Goal: Information Seeking & Learning: Learn about a topic

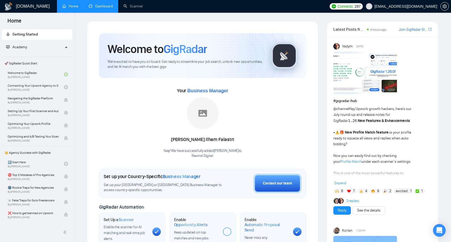
click at [97, 7] on link "Dashboard" at bounding box center [101, 6] width 24 height 5
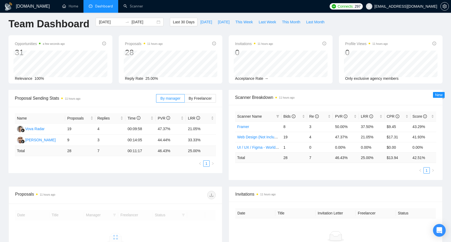
scroll to position [9, 0]
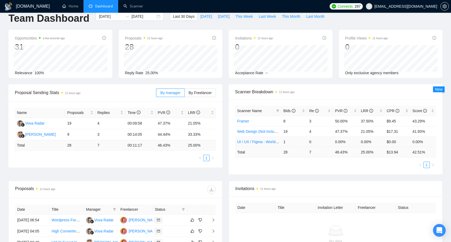
click at [267, 142] on link "UI / UX / Figma - Worldwide [[PERSON_NAME]]" at bounding box center [277, 142] width 80 height 4
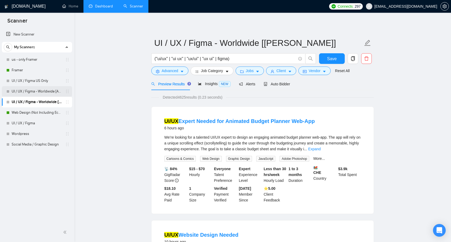
click at [49, 92] on link "UI / UX / Figma - Worldwide [Anya]" at bounding box center [37, 91] width 50 height 11
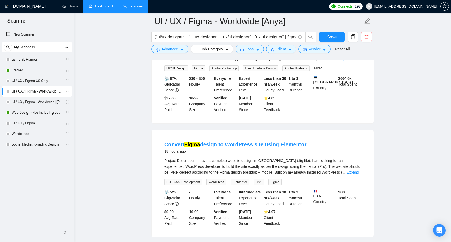
scroll to position [441, 0]
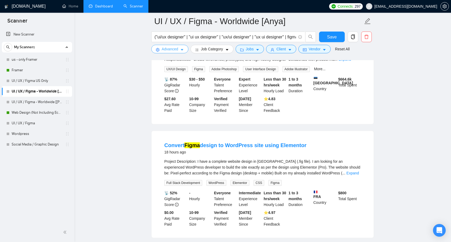
click at [185, 49] on button "Advanced" at bounding box center [169, 49] width 37 height 8
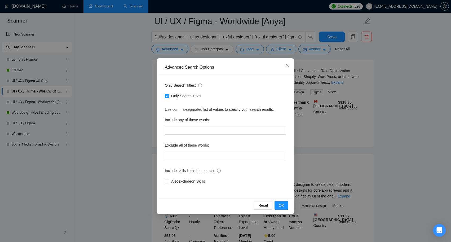
scroll to position [632, 0]
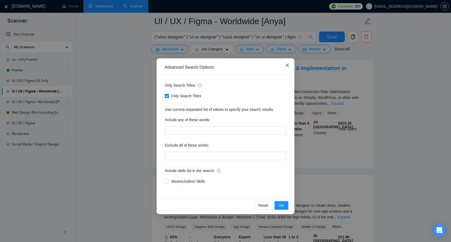
click at [286, 65] on icon "close" at bounding box center [287, 65] width 4 height 4
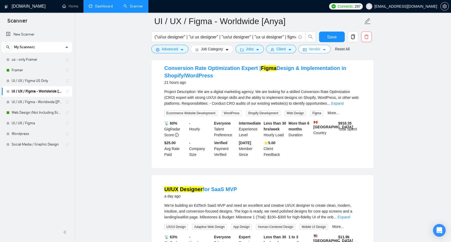
click at [331, 49] on button "Vendor" at bounding box center [314, 49] width 32 height 8
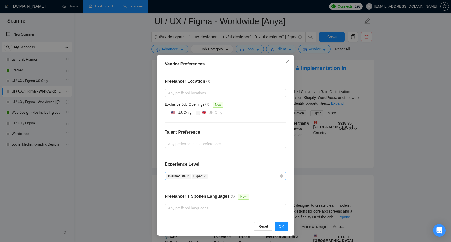
scroll to position [3, 0]
click at [287, 64] on icon "close" at bounding box center [287, 62] width 4 height 4
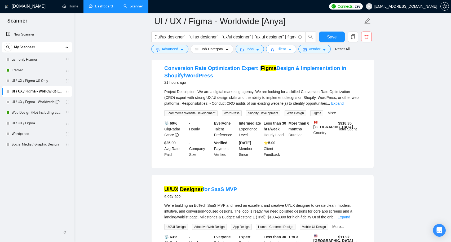
scroll to position [0, 0]
click at [292, 49] on icon "caret-down" at bounding box center [290, 50] width 4 height 4
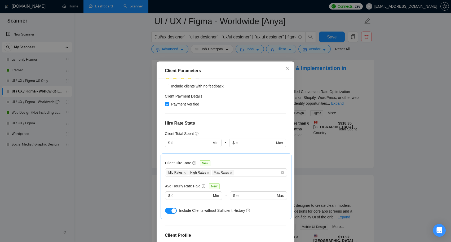
scroll to position [134, 0]
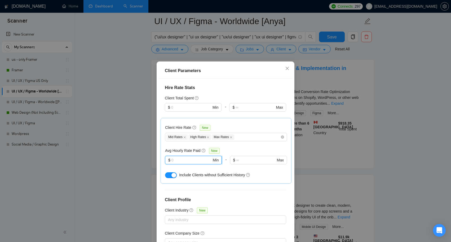
click at [195, 160] on input "text" at bounding box center [192, 160] width 40 height 6
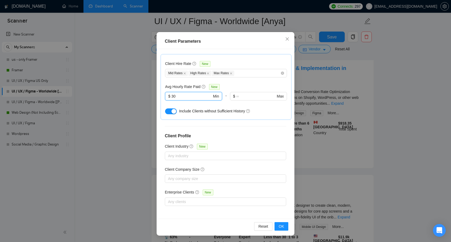
scroll to position [29, 0]
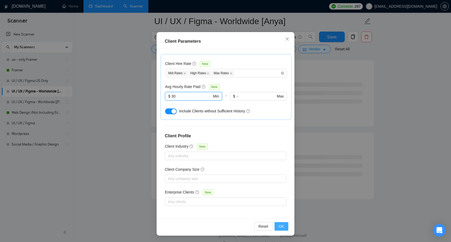
type input "30"
click at [281, 223] on button "OK" at bounding box center [282, 226] width 14 height 8
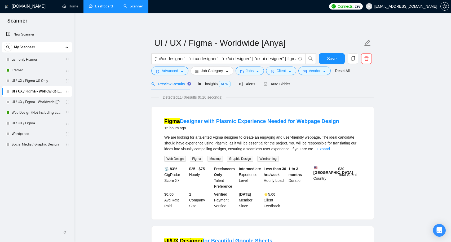
scroll to position [0, 0]
click at [216, 84] on span "Insights NEW" at bounding box center [214, 84] width 32 height 4
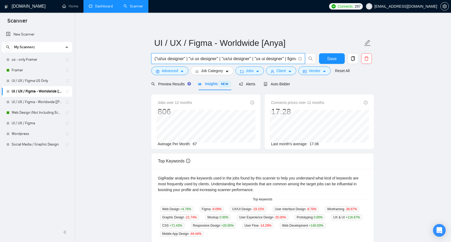
click at [248, 59] on input "("ui/ux designer" | "ui ux designer" | "ux/ui designer" | "ux ui designer" | fi…" at bounding box center [226, 58] width 142 height 7
click at [267, 59] on input "("ui/ux designer" | "ui ux designer" | "ux/ui designer" | "ux ui designer" | fi…" at bounding box center [226, 58] width 142 height 7
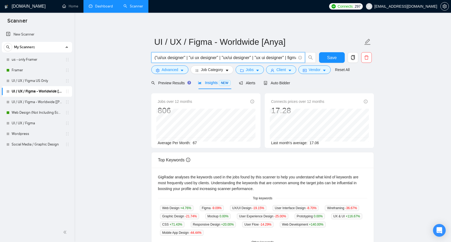
click at [294, 57] on input "("ui/ux designer" | "ui ux designer" | "ux/ui designer" | "ux ui designer" | fi…" at bounding box center [226, 57] width 142 height 7
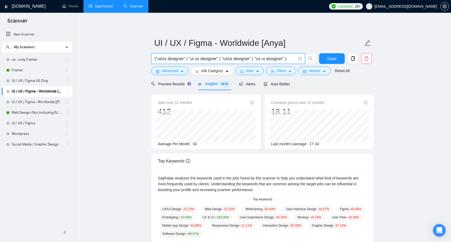
scroll to position [0, 0]
click at [175, 86] on span "Preview Results" at bounding box center [170, 84] width 38 height 4
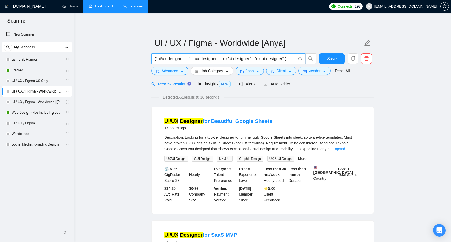
click at [157, 60] on input "("ui/ux designer" | "ui ux designer" | "ux/ui designer" | "ux ui designer" )" at bounding box center [226, 58] width 142 height 7
click at [191, 58] on input "("mobile app ui/ux designer" | "ui ux designer" | "ux/ui designer" | "ux ui des…" at bounding box center [226, 58] width 142 height 7
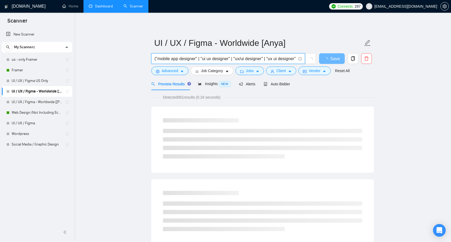
drag, startPoint x: 204, startPoint y: 60, endPoint x: 215, endPoint y: 60, distance: 10.3
click at [215, 60] on input "("mobile app designer" | "ui ux designer" | "ux/ui designer" | "ux ui designer"…" at bounding box center [226, 58] width 142 height 7
drag, startPoint x: 237, startPoint y: 59, endPoint x: 264, endPoint y: 59, distance: 26.5
click at [264, 59] on input "("mobile app designer" | "web designer" | "ux/ui designer" | "ux ui designer" )" at bounding box center [226, 58] width 142 height 7
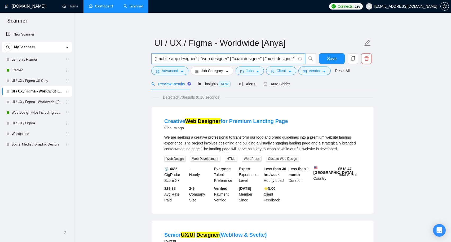
click at [272, 59] on input "("mobile app designer" | "web designer" | "ux/ui designer" | "ux ui designer" )" at bounding box center [226, 58] width 142 height 7
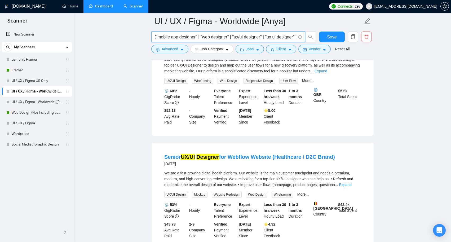
scroll to position [196, 0]
drag, startPoint x: 272, startPoint y: 38, endPoint x: 292, endPoint y: 37, distance: 19.9
click at [292, 37] on input "("mobile app designer" | "web designer" | "ux/ui designer" | "ux ui designer" )" at bounding box center [226, 37] width 142 height 7
click at [286, 37] on input "("mobile app designer" | "web designer" | "ux/ui designer" | "figma" )" at bounding box center [226, 37] width 142 height 7
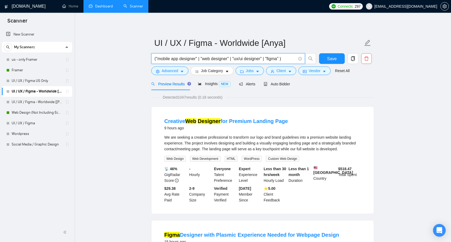
scroll to position [0, 0]
click at [275, 59] on input "("mobile app designer" | "web designer" | "ux/ui designer" | "figma" )" at bounding box center [226, 58] width 142 height 7
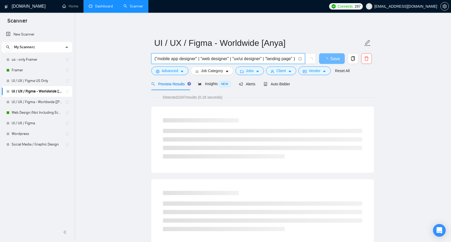
click at [175, 58] on input "("mobile app designer" | "web designer" | "ux/ui designer" | "landing page" )" at bounding box center [226, 58] width 142 height 7
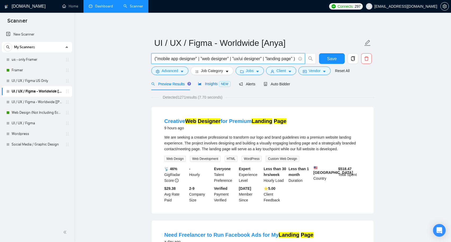
click at [209, 85] on span "Insights NEW" at bounding box center [214, 84] width 32 height 4
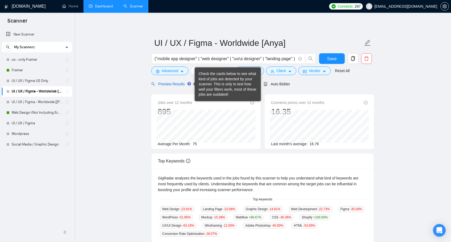
click at [176, 84] on span "Preview Results" at bounding box center [170, 84] width 38 height 4
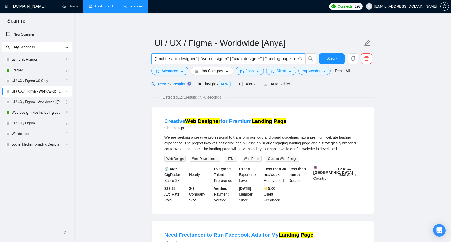
click at [178, 59] on input "("mobile app designer" | "web designer" | "ux/ui designer" | "landing page" )" at bounding box center [226, 58] width 142 height 7
drag, startPoint x: 202, startPoint y: 58, endPoint x: 292, endPoint y: 58, distance: 89.9
click at [292, 58] on input "("mobile app designer" | "web designer" | "ux/ui designer" | "landing page" )" at bounding box center [226, 58] width 142 height 7
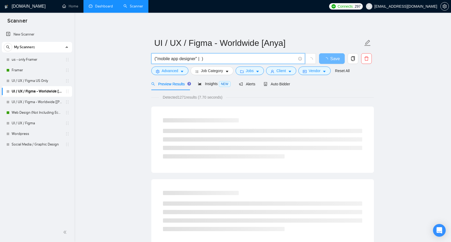
drag, startPoint x: 179, startPoint y: 60, endPoint x: 158, endPoint y: 60, distance: 21.2
click at [158, 60] on input "("mobile app designer" | )" at bounding box center [226, 58] width 142 height 7
click at [189, 59] on input "("web designer" | )" at bounding box center [226, 58] width 142 height 7
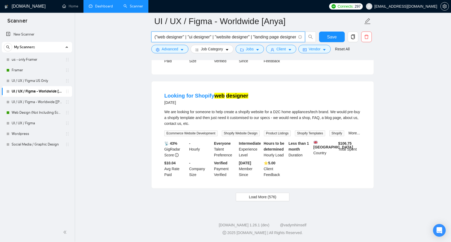
scroll to position [1092, 0]
type input "("web designer" | "ui designer" | "website designer" | "landing page designer" )"
click at [256, 197] on span "Load More (576)" at bounding box center [263, 197] width 28 height 6
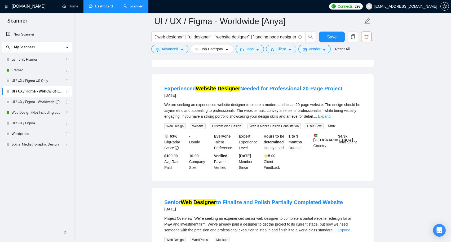
scroll to position [1776, 0]
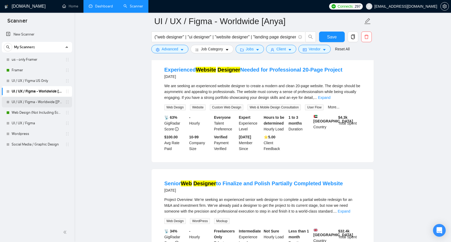
click at [54, 102] on link "UI / UX / Figma - Worldwide [[PERSON_NAME]]" at bounding box center [37, 102] width 50 height 11
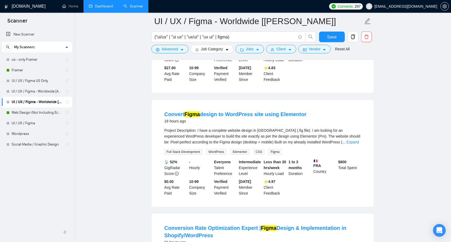
scroll to position [956, 0]
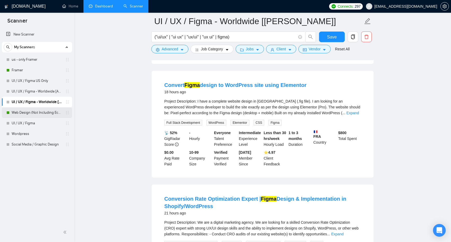
click at [50, 113] on link "Web Design (Not Including Ecommerce / Shopify)" at bounding box center [37, 112] width 50 height 11
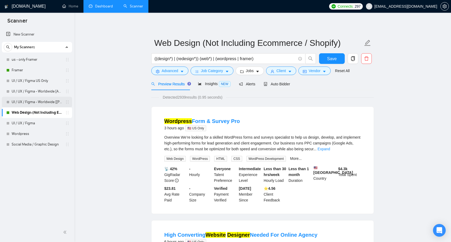
click at [40, 100] on link "UI / UX / Figma - Worldwide [[PERSON_NAME]]" at bounding box center [37, 102] width 50 height 11
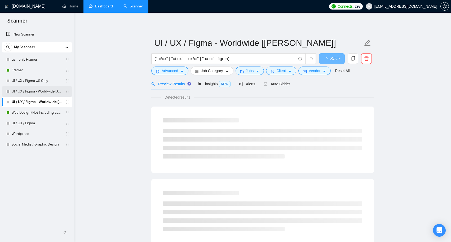
click at [43, 91] on link "UI / UX / Figma - Worldwide [Anya]" at bounding box center [37, 91] width 50 height 11
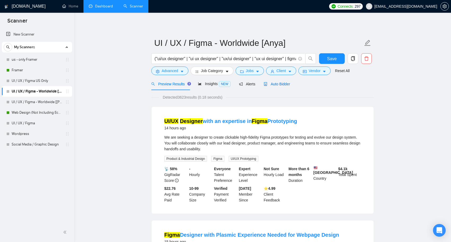
click at [286, 85] on span "Auto Bidder" at bounding box center [277, 84] width 26 height 4
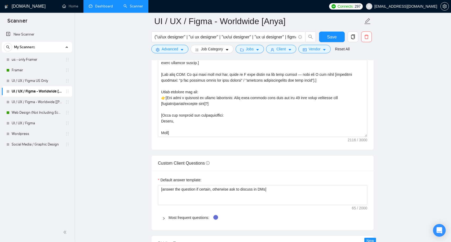
scroll to position [831, 0]
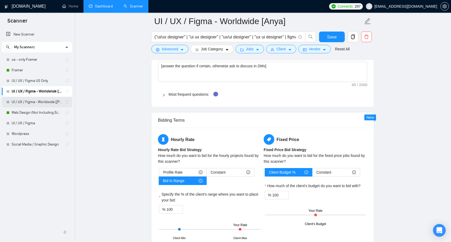
click at [50, 102] on link "UI / UX / Figma - Worldwide [[PERSON_NAME]]" at bounding box center [37, 102] width 50 height 11
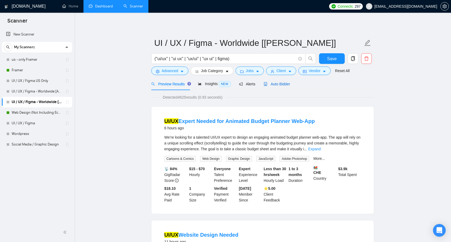
click at [283, 83] on span "Auto Bidder" at bounding box center [277, 84] width 26 height 4
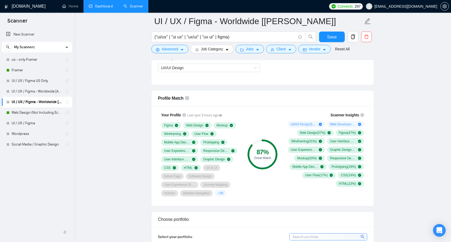
scroll to position [229, 0]
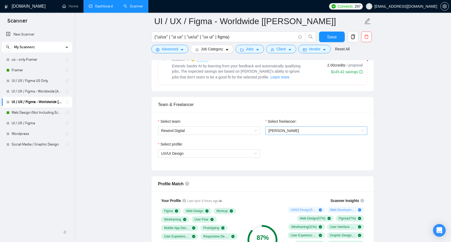
click at [296, 130] on span "[PERSON_NAME]" at bounding box center [317, 131] width 96 height 8
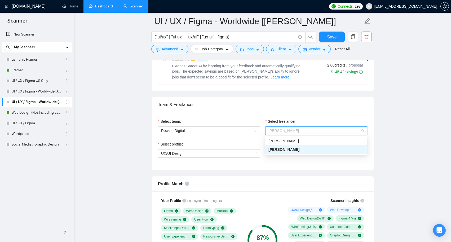
click at [277, 166] on div "Select team: Rewind Digital Select freelancer: [PERSON_NAME] Select profile: UX…" at bounding box center [263, 141] width 222 height 58
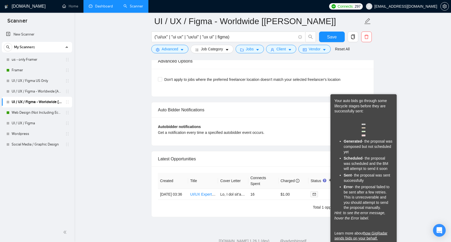
scroll to position [1203, 0]
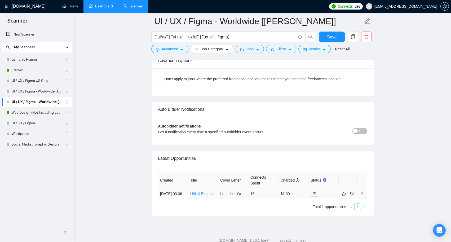
click at [205, 196] on link "UI/UX Expert Needed for Animated Budget Planner Web-App" at bounding box center [240, 194] width 101 height 4
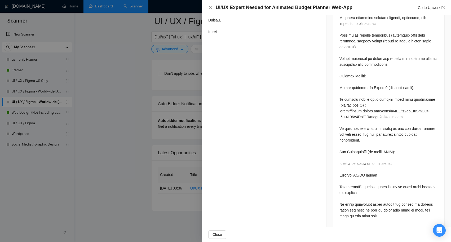
scroll to position [326, 0]
drag, startPoint x: 339, startPoint y: 112, endPoint x: 417, endPoint y: 119, distance: 77.7
click at [417, 119] on div at bounding box center [388, 73] width 111 height 306
copy div "[URL][DOMAIN_NAME]"
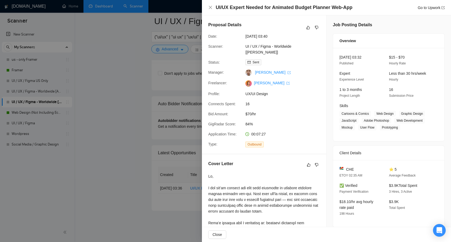
scroll to position [0, 0]
click at [209, 6] on icon "close" at bounding box center [210, 7] width 4 height 4
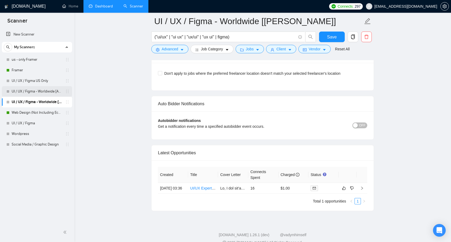
click at [48, 93] on link "UI / UX / Figma - Worldwide [Anya]" at bounding box center [37, 91] width 50 height 11
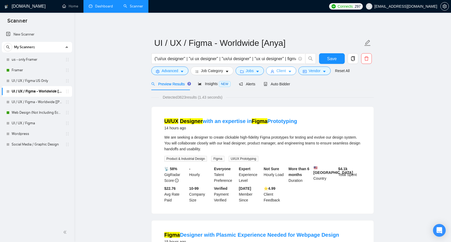
click at [289, 68] on button "Client" at bounding box center [281, 71] width 30 height 8
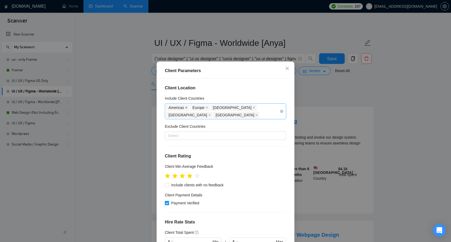
click at [187, 107] on icon "close" at bounding box center [186, 107] width 3 height 3
click at [211, 114] on icon "close" at bounding box center [209, 115] width 3 height 3
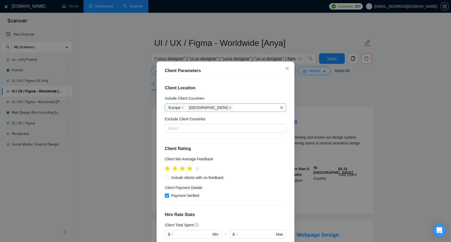
click at [229, 108] on icon "close" at bounding box center [230, 107] width 3 height 3
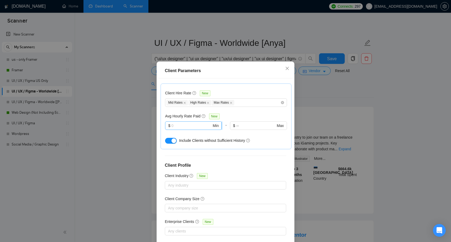
scroll to position [161, 0]
click at [187, 124] on input "text" at bounding box center [192, 126] width 40 height 6
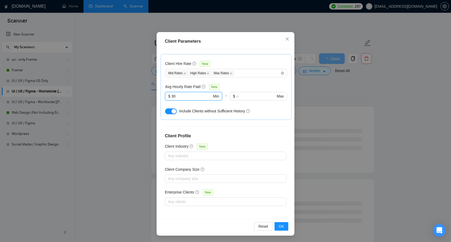
scroll to position [29, 0]
type input "30"
click at [282, 227] on span "OK" at bounding box center [281, 226] width 5 height 6
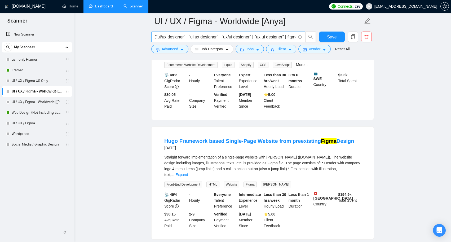
scroll to position [790, 0]
click at [294, 37] on input "("ui/ux designer" | "ui ux designer" | "ux/ui designer" | "ux ui designer" | fi…" at bounding box center [226, 37] width 142 height 7
type input "("ui/ux designer" | "ui ux designer" | "ux/ui designer" | "ux ui designer" )"
click at [327, 37] on button "Save" at bounding box center [332, 37] width 26 height 11
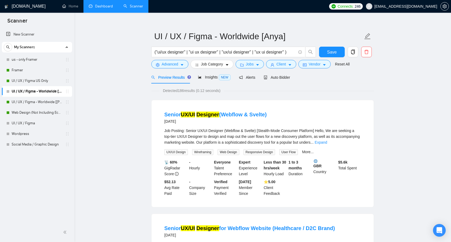
scroll to position [8, 0]
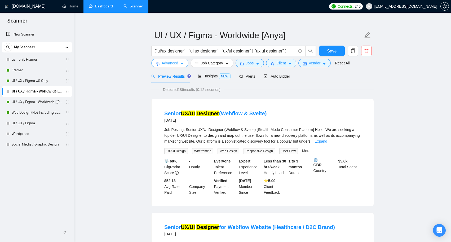
click at [183, 65] on icon "caret-down" at bounding box center [182, 64] width 4 height 4
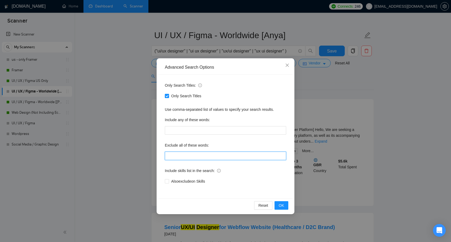
click at [201, 157] on input "text" at bounding box center [225, 156] width 121 height 8
type input "webflow"
click at [280, 205] on span "OK" at bounding box center [281, 206] width 5 height 6
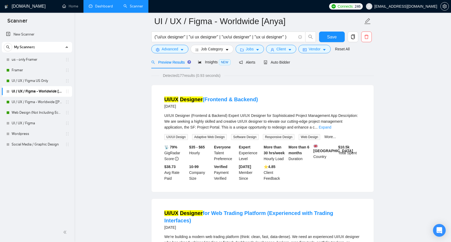
scroll to position [22, 0]
click at [331, 127] on link "Expand" at bounding box center [325, 127] width 12 height 4
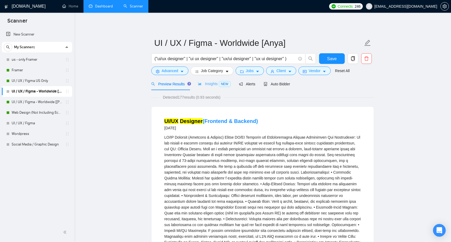
scroll to position [0, 0]
click at [212, 84] on span "Insights NEW" at bounding box center [214, 84] width 32 height 4
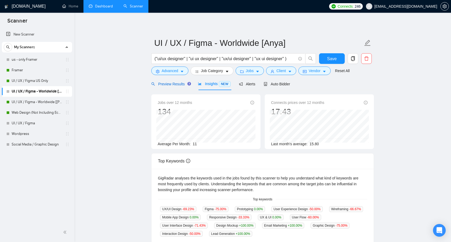
click at [173, 85] on span "Preview Results" at bounding box center [170, 84] width 38 height 4
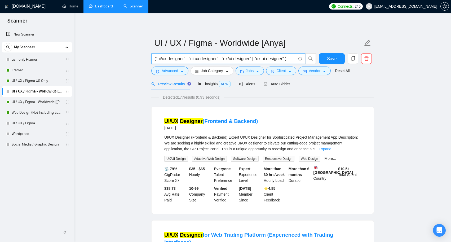
click at [169, 59] on input "("ui/ux designer" | "ui ux designer" | "ux/ui designer" | "ux ui designer" )" at bounding box center [226, 58] width 142 height 7
click at [205, 59] on input "("ui/ux designer" | "ui ux designer" | "ux/ui designer" | "ux ui designer" )" at bounding box center [226, 58] width 142 height 7
click at [281, 60] on input "("ui/ux designer" | "ui ux designer" | "ux/ui designer" | "ux ui designer" )" at bounding box center [226, 58] width 142 height 7
click at [168, 60] on input "("ui/ux designer" | "ui ux designer" | "ux/ui designer" | "ux ui designer" )" at bounding box center [226, 58] width 142 height 7
drag, startPoint x: 226, startPoint y: 59, endPoint x: 235, endPoint y: 59, distance: 8.7
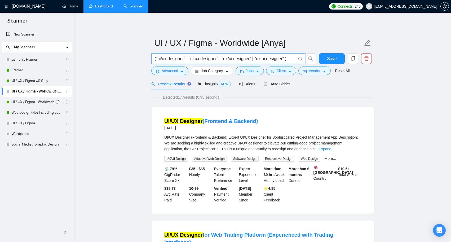
click at [235, 59] on input "("ui/ux designer" | "ui ux designer" | "ux/ui designer" | "ux ui designer" )" at bounding box center [226, 58] width 142 height 7
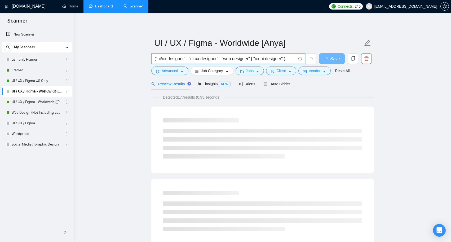
drag, startPoint x: 259, startPoint y: 58, endPoint x: 268, endPoint y: 58, distance: 9.0
click at [268, 58] on input "("ui/ux designer" | "ui ux designer" | "web designer" | "ux ui designer" )" at bounding box center [226, 58] width 142 height 7
type input "("ui/ux designer" | "ui ux designer" | "web designer" | "app designer" )"
click at [260, 71] on icon "caret-down" at bounding box center [258, 72] width 4 height 4
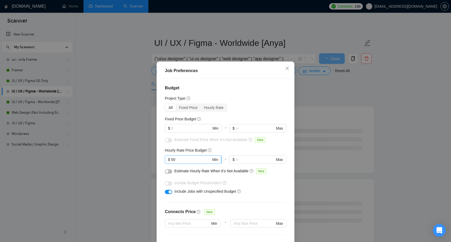
click at [180, 159] on input "50" at bounding box center [191, 160] width 40 height 6
type input "5"
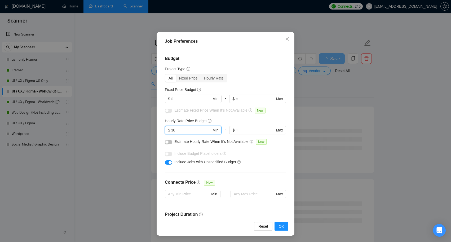
scroll to position [5, 0]
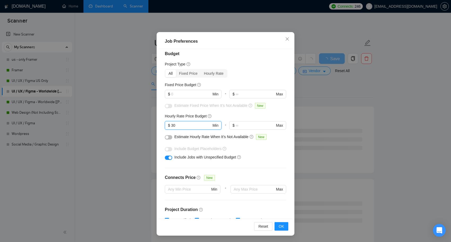
type input "30"
click at [168, 138] on div "button" at bounding box center [166, 137] width 3 height 3
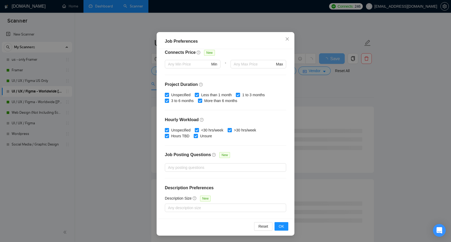
scroll to position [130, 0]
click at [284, 227] on span "OK" at bounding box center [281, 226] width 5 height 6
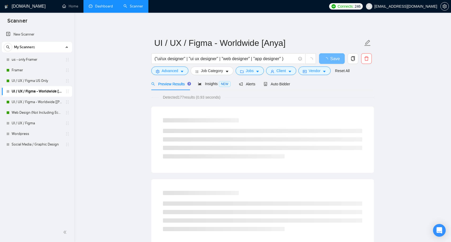
scroll to position [0, 0]
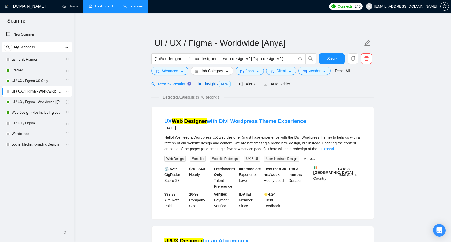
click at [212, 85] on span "Insights NEW" at bounding box center [214, 84] width 32 height 4
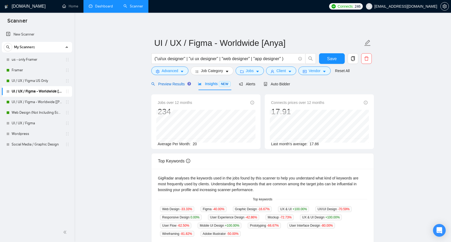
click at [166, 84] on span "Preview Results" at bounding box center [170, 84] width 38 height 4
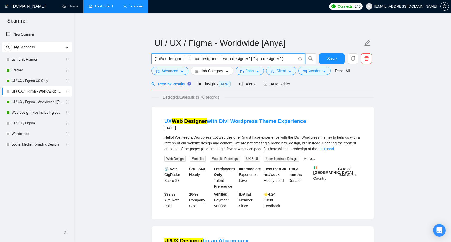
drag, startPoint x: 185, startPoint y: 58, endPoint x: 164, endPoint y: 58, distance: 20.1
click at [164, 58] on input "("ui/ux designer" | "ui ux designer" | "web designer" | "app designer" )" at bounding box center [226, 58] width 142 height 7
drag, startPoint x: 158, startPoint y: 59, endPoint x: 185, endPoint y: 60, distance: 26.3
click at [185, 60] on input "("ui/ux designer" | "ui ux designer" | "web designer" | "app designer" )" at bounding box center [226, 58] width 142 height 7
click at [201, 59] on input "("website redesign" | "ui ux designer" | "web designer" | "app designer" )" at bounding box center [226, 58] width 142 height 7
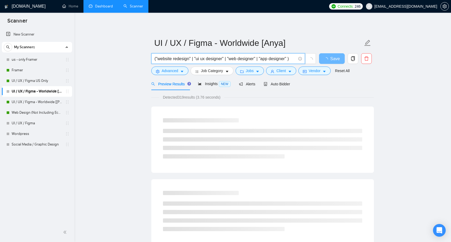
click at [196, 58] on input "("website redesign" | "ui ux designer" | "web designer" | "app designer" )" at bounding box center [226, 58] width 142 height 7
drag, startPoint x: 263, startPoint y: 60, endPoint x: 291, endPoint y: 60, distance: 28.1
click at [291, 60] on input "("website redesign" | "ui ux designer" | "web designer" | "app designer" )" at bounding box center [226, 58] width 142 height 7
type input "("website redesign" | "ui ux designer" | "web designer" |)"
click at [291, 72] on icon "caret-down" at bounding box center [290, 72] width 3 height 2
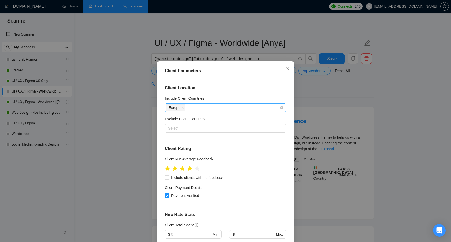
click at [191, 108] on div "Europe" at bounding box center [222, 107] width 113 height 7
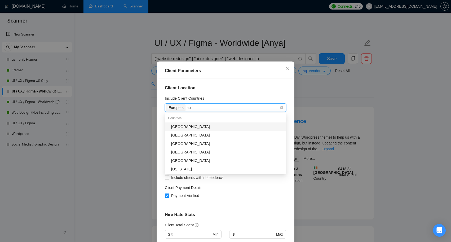
type input "aus"
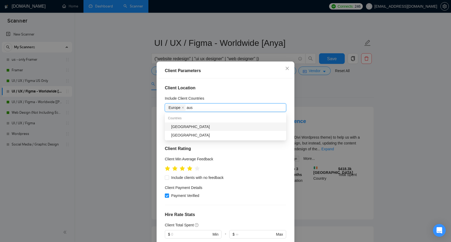
click at [181, 126] on div "[GEOGRAPHIC_DATA]" at bounding box center [227, 127] width 112 height 6
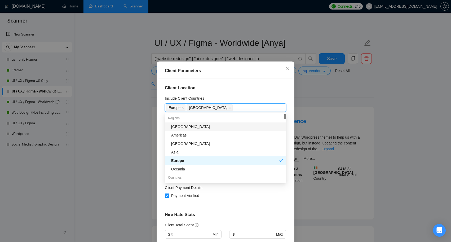
click at [220, 99] on div "Include Client Countries" at bounding box center [225, 99] width 121 height 8
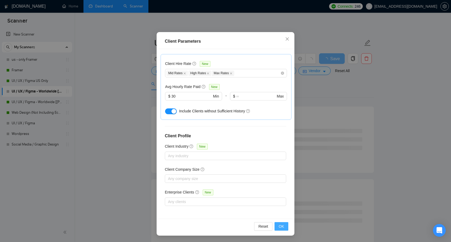
scroll to position [29, 0]
click at [282, 227] on span "OK" at bounding box center [281, 226] width 5 height 6
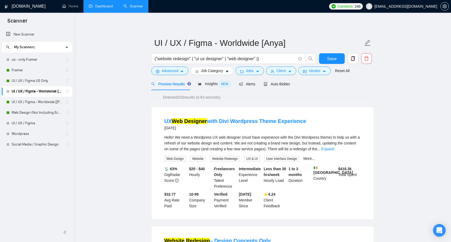
scroll to position [0, 0]
click at [209, 84] on span "Insights NEW" at bounding box center [214, 84] width 32 height 4
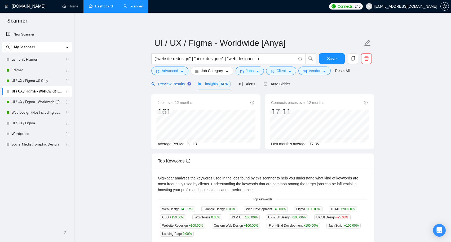
click at [175, 82] on span "Preview Results" at bounding box center [170, 84] width 38 height 4
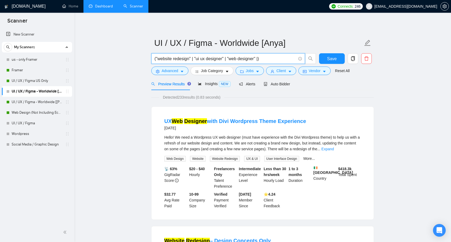
click at [235, 58] on input "("website redesign" | "ui ux designer" | "web designer" |)" at bounding box center [226, 58] width 142 height 7
click at [188, 57] on input "("website redesign" | "ui ux designer" | "product designer" |)" at bounding box center [226, 58] width 142 height 7
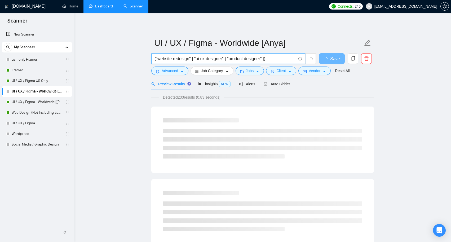
click at [190, 59] on input "("website redesign" | "ui ux designer" | "product designer" |)" at bounding box center [226, 58] width 142 height 7
drag, startPoint x: 166, startPoint y: 59, endPoint x: 173, endPoint y: 59, distance: 7.2
click at [173, 59] on input "("website redesign" | "ui ux designer" | "product designer" |)" at bounding box center [226, 58] width 142 height 7
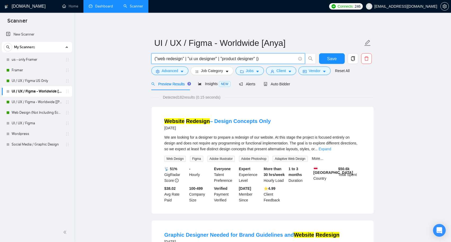
click at [176, 60] on input "("web redesign" | "ui ux designer" | "product designer" |)" at bounding box center [226, 58] width 142 height 7
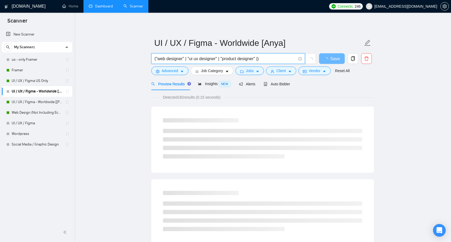
click at [262, 59] on input "("web designer" | "ui ux designer" | "product designer" |)" at bounding box center [226, 58] width 142 height 7
click at [213, 84] on span "Insights NEW" at bounding box center [214, 84] width 32 height 4
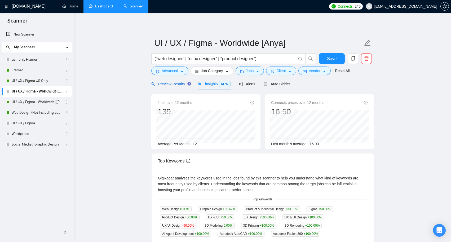
click at [181, 84] on span "Preview Results" at bounding box center [170, 84] width 38 height 4
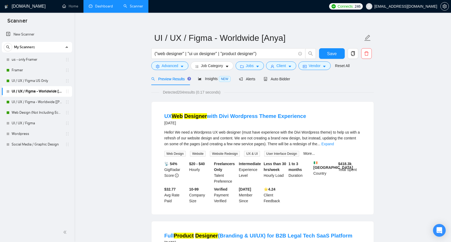
scroll to position [4, 0]
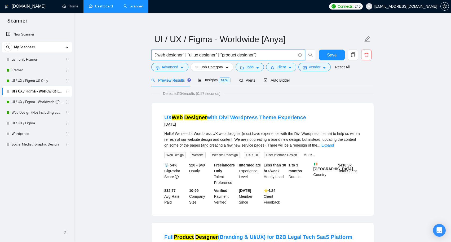
drag, startPoint x: 187, startPoint y: 55, endPoint x: 260, endPoint y: 54, distance: 73.2
click at [260, 54] on input "("web designer" | "ui ux designer" | "product designer")" at bounding box center [226, 55] width 142 height 7
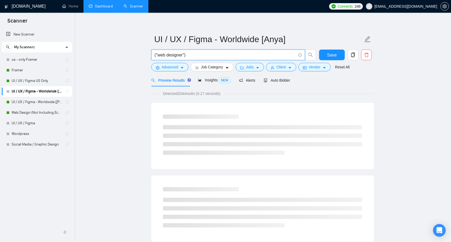
click at [225, 52] on input "("web designer")" at bounding box center [226, 55] width 142 height 7
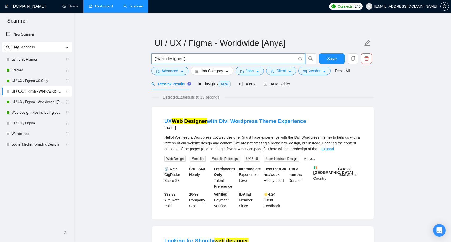
scroll to position [0, 0]
type input "("web designer")"
click at [213, 85] on span "Insights NEW" at bounding box center [214, 84] width 32 height 4
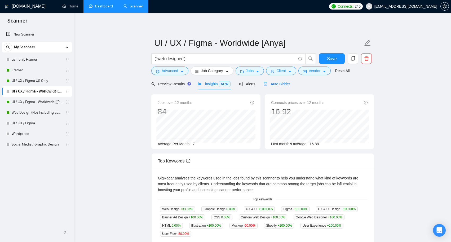
click at [276, 84] on span "Auto Bidder" at bounding box center [277, 84] width 26 height 4
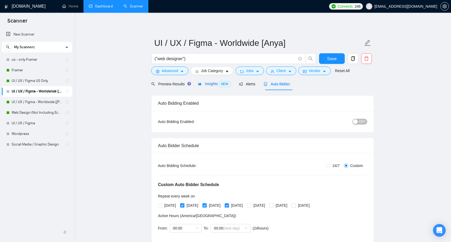
click at [219, 84] on span "Insights NEW" at bounding box center [214, 84] width 32 height 4
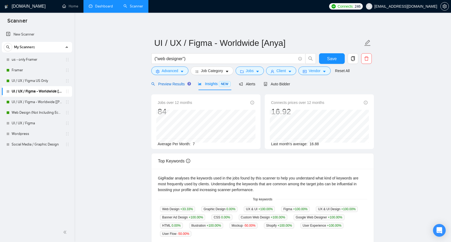
click at [175, 85] on span "Preview Results" at bounding box center [170, 84] width 38 height 4
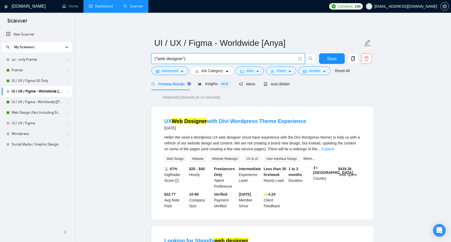
click at [185, 59] on input "("web designer")" at bounding box center [226, 58] width 142 height 7
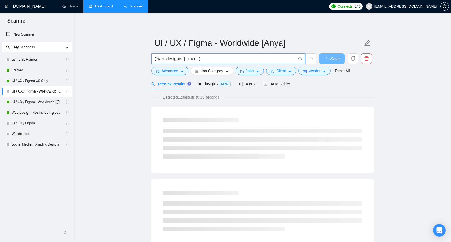
click at [186, 58] on input "("web designer"| ui ux | )" at bounding box center [226, 58] width 142 height 7
click at [199, 58] on input "("web designer"| ui ux | )" at bounding box center [226, 58] width 142 height 7
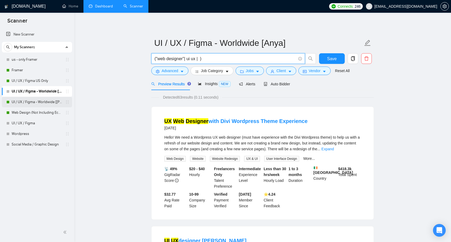
type input "("web designer"| ui ux | )"
click at [49, 101] on link "UI / UX / Figma - Worldwide [[PERSON_NAME]]" at bounding box center [37, 102] width 50 height 11
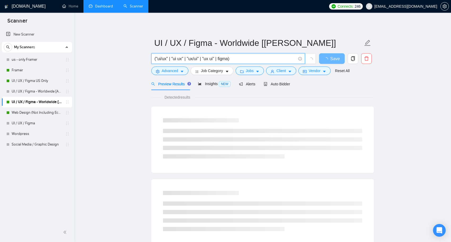
drag, startPoint x: 240, startPoint y: 58, endPoint x: 140, endPoint y: 58, distance: 100.5
click at [140, 58] on main "UI / UX / Figma - Worldwide [[PERSON_NAME]] ("ui/ux" | "ui ux" | "ux/ui" | "ux …" at bounding box center [263, 242] width 360 height 442
click at [47, 91] on link "UI / UX / Figma - Worldwide [Anya]" at bounding box center [37, 91] width 50 height 11
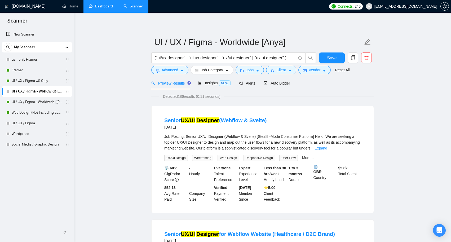
scroll to position [1, 0]
click at [177, 59] on input "("ui/ux designer" | "ui ux designer" | "ux/ui designer" | "ux ui designer" )" at bounding box center [226, 58] width 142 height 7
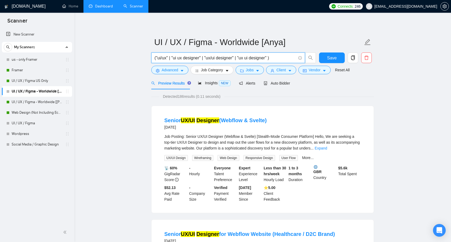
click at [192, 59] on input "("ui/ux" | "ui ux designer" | "ux/ui designer" | "ux ui designer" )" at bounding box center [226, 58] width 142 height 7
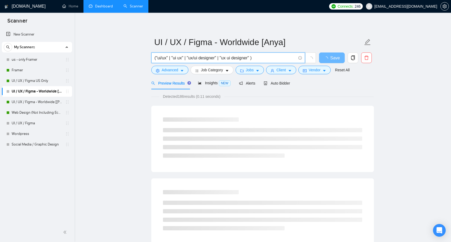
click at [207, 60] on input "("ui/ux" | "ui ux" | "ux/ui designer" | "ux ui designer" )" at bounding box center [226, 58] width 142 height 7
click at [226, 58] on input "("ui/ux" | "ui ux" | "ux/ui" | "ux ui designer" )" at bounding box center [226, 58] width 142 height 7
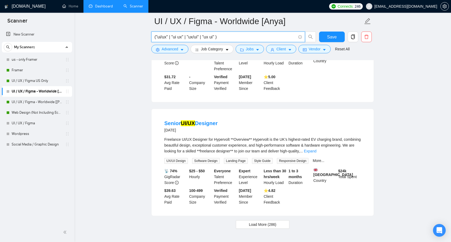
scroll to position [1071, 0]
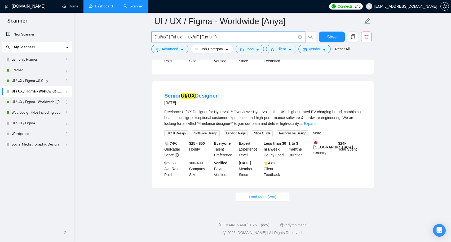
type input "("ui/ux" | "ui ux" | "ux/ui" | "ux ui" )"
click at [259, 200] on span "Load More (286)" at bounding box center [263, 197] width 28 height 6
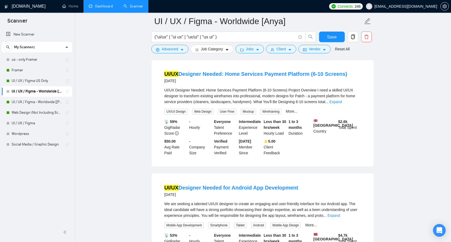
scroll to position [181, 0]
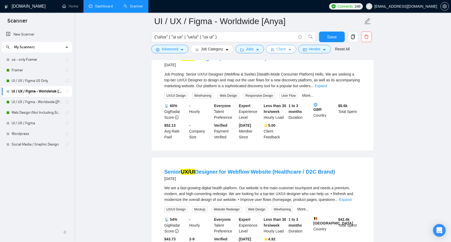
click at [292, 49] on icon "caret-down" at bounding box center [290, 50] width 4 height 4
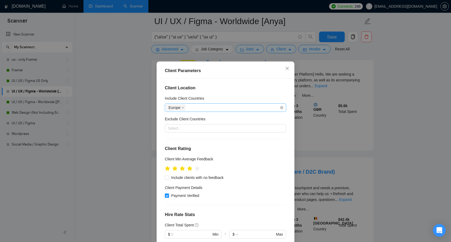
scroll to position [0, 0]
click at [191, 110] on div "Europe" at bounding box center [222, 107] width 113 height 7
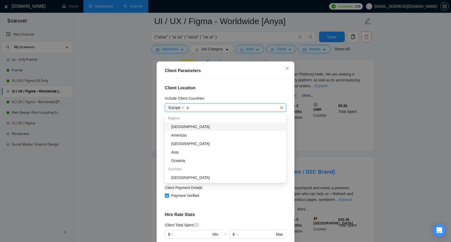
type input "au"
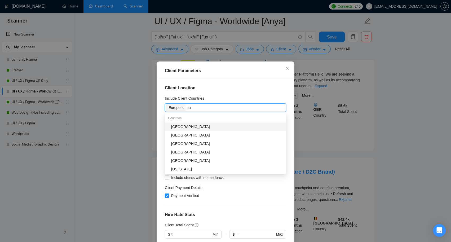
click at [191, 128] on div "[GEOGRAPHIC_DATA]" at bounding box center [227, 127] width 112 height 6
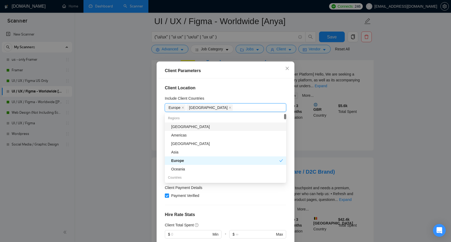
click at [231, 101] on div "Include Client Countries" at bounding box center [225, 99] width 121 height 8
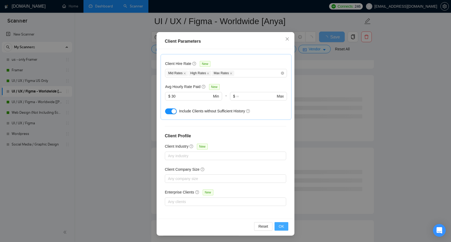
scroll to position [29, 0]
click at [284, 227] on span "OK" at bounding box center [281, 226] width 5 height 6
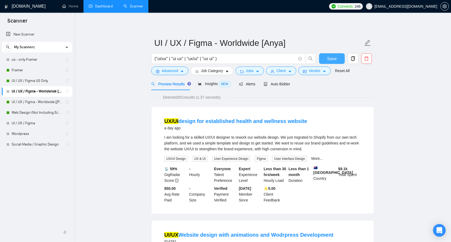
scroll to position [0, 0]
click at [321, 159] on link "More..." at bounding box center [317, 158] width 12 height 4
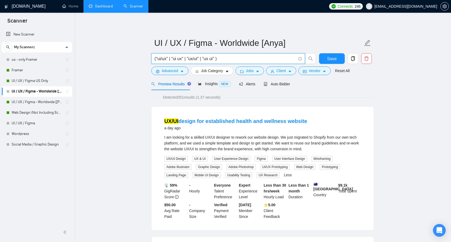
drag, startPoint x: 167, startPoint y: 59, endPoint x: 159, endPoint y: 59, distance: 8.2
click at [159, 59] on input "("ui/ux" | "ui ux" | "ux/ui" | "ux ui" )" at bounding box center [226, 58] width 142 height 7
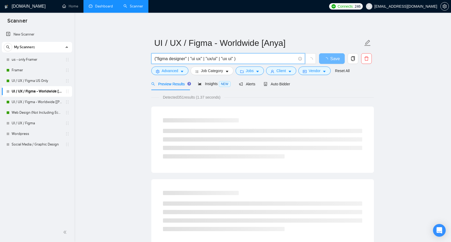
drag, startPoint x: 189, startPoint y: 59, endPoint x: 236, endPoint y: 59, distance: 47.2
click at [236, 59] on input "("figma designer" | "ui ux" | "ux/ui" | "ux ui" )" at bounding box center [226, 58] width 142 height 7
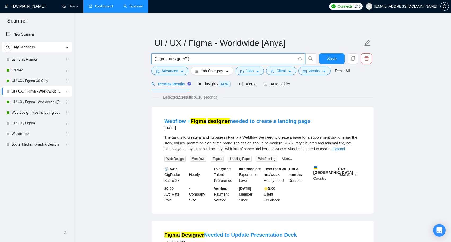
click at [176, 60] on input "("figma designer" )" at bounding box center [226, 58] width 142 height 7
drag, startPoint x: 176, startPoint y: 60, endPoint x: 181, endPoint y: 58, distance: 5.5
click at [181, 58] on input "("figma" )" at bounding box center [226, 58] width 142 height 7
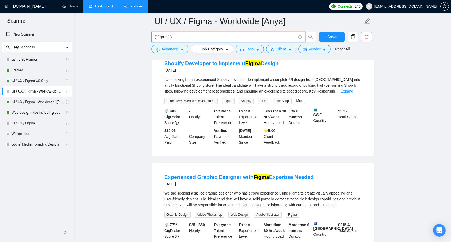
scroll to position [498, 0]
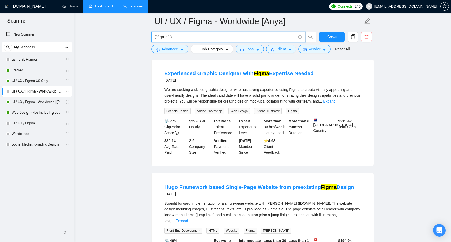
click at [166, 36] on input "("figma" )" at bounding box center [226, 37] width 142 height 7
click at [187, 37] on input "("web designer" )" at bounding box center [226, 37] width 142 height 7
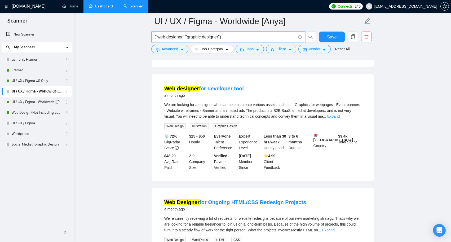
click at [247, 38] on input "("web designer" "graphic designer")" at bounding box center [226, 37] width 142 height 7
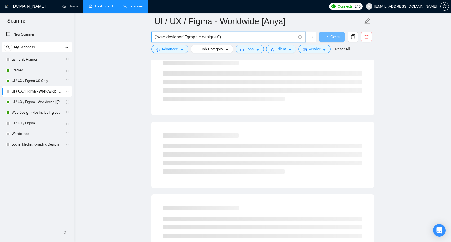
click at [186, 36] on input "("web designer" "graphic designer")" at bounding box center [226, 37] width 142 height 7
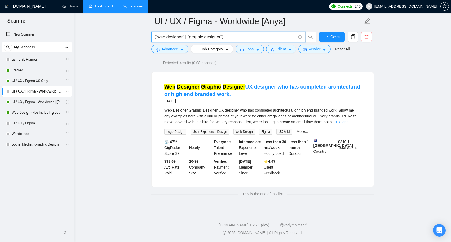
scroll to position [39, 0]
click at [237, 37] on input "("web designer" | "graphic designer")" at bounding box center [226, 37] width 142 height 7
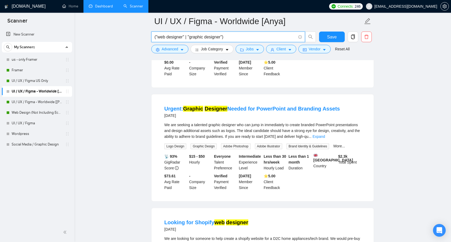
scroll to position [726, 0]
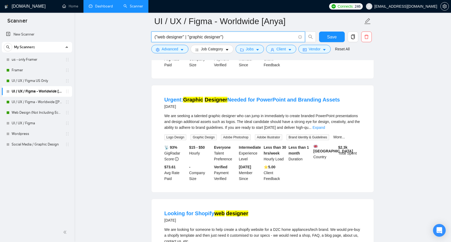
click at [198, 37] on input "("web designer" | "graphic designer")" at bounding box center [226, 37] width 142 height 7
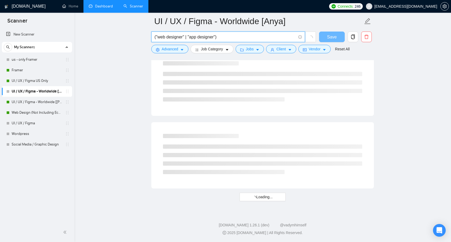
scroll to position [642, 0]
click at [218, 36] on input "("web designer" | "app designer")" at bounding box center [226, 37] width 142 height 7
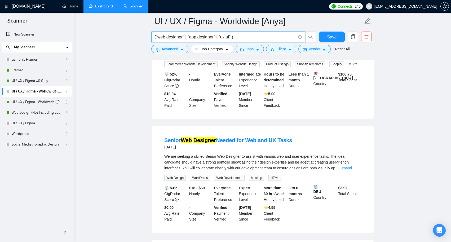
scroll to position [0, 0]
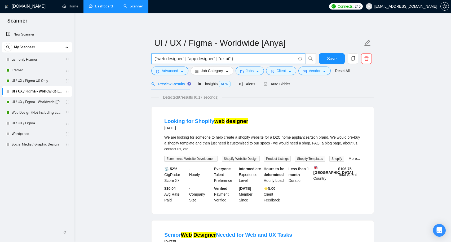
click at [163, 59] on input "("web designer" | "app designer" | "ux ui" )" at bounding box center [226, 58] width 142 height 7
click at [196, 59] on input "("figma designer" | "app designer" | "ux ui" )" at bounding box center [226, 58] width 142 height 7
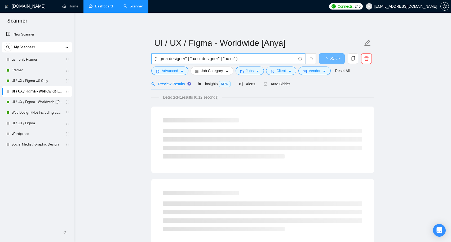
drag, startPoint x: 228, startPoint y: 59, endPoint x: 236, endPoint y: 59, distance: 7.4
click at [236, 59] on input "("figma designer" | "ux ui designer" | "ux ui" )" at bounding box center [226, 58] width 142 height 7
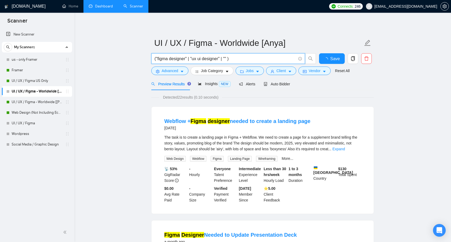
type input "("figma designer" | "ux ui designer" | "" )"
click at [24, 0] on h1 "[DOMAIN_NAME]" at bounding box center [29, 6] width 34 height 13
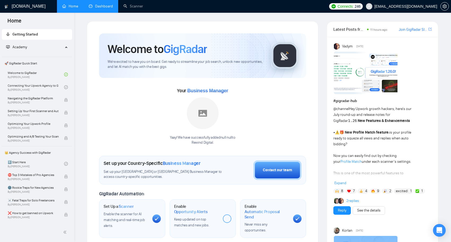
click at [108, 4] on link "Dashboard" at bounding box center [101, 6] width 24 height 5
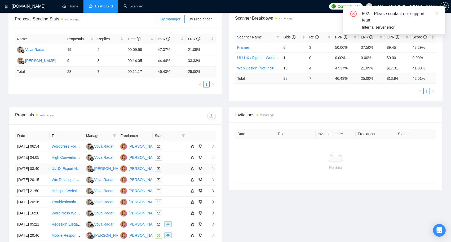
scroll to position [84, 0]
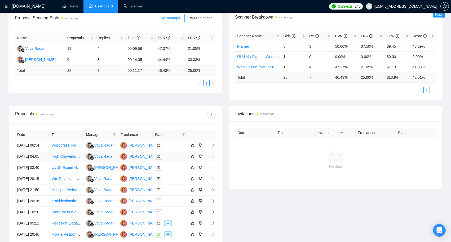
click at [67, 159] on link "High Converting Website Designer Needed For Online Agency" at bounding box center [103, 156] width 103 height 4
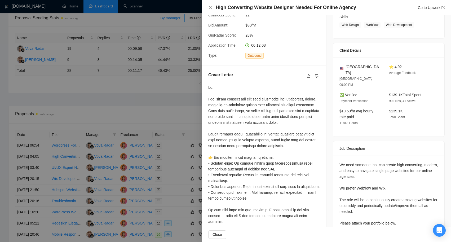
scroll to position [126, 0]
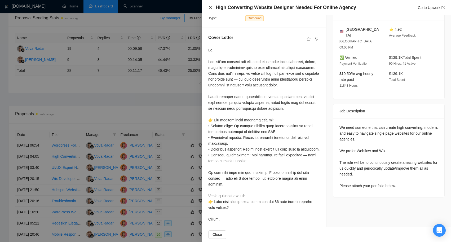
click at [210, 7] on icon "close" at bounding box center [210, 7] width 3 height 3
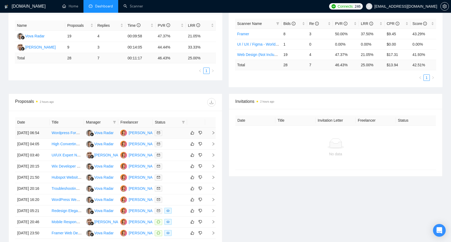
scroll to position [107, 0]
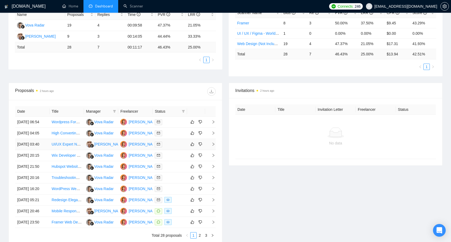
click at [71, 146] on link "UI/UX Expert Needed for Animated Budget Planner Web-App" at bounding box center [102, 144] width 101 height 4
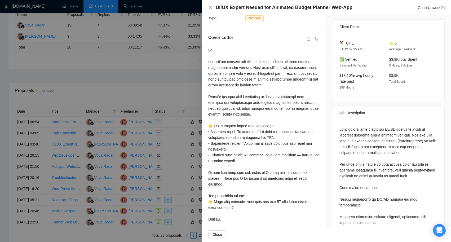
scroll to position [126, 0]
click at [209, 6] on icon "close" at bounding box center [210, 7] width 4 height 4
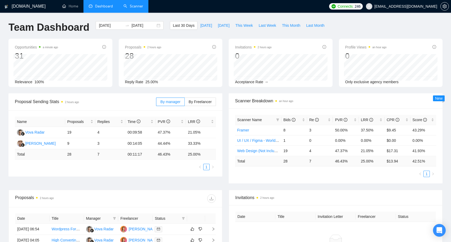
scroll to position [0, 0]
click at [137, 7] on link "Scanner" at bounding box center [134, 6] width 20 height 5
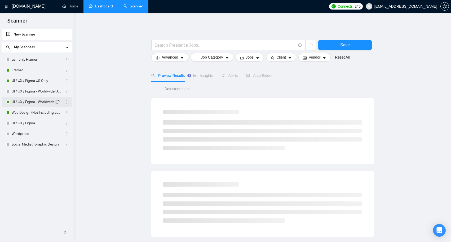
click at [42, 102] on link "UI / UX / Figma - Worldwide [[PERSON_NAME]]" at bounding box center [37, 102] width 50 height 11
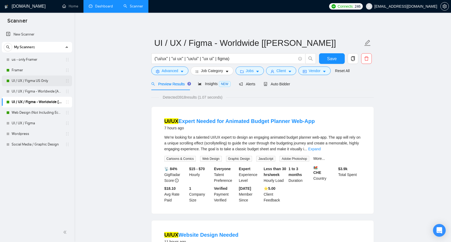
click at [41, 79] on link "UI / UX / Figma US Only" at bounding box center [37, 81] width 50 height 11
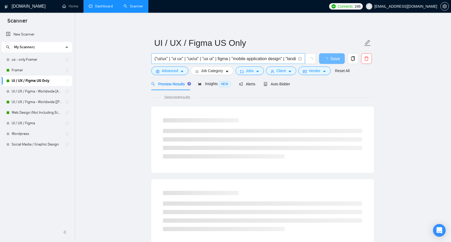
click at [252, 60] on input "("ui/ux" | "ui ux" | "ux/ui" | "ux ui" | figma | "mobile application design" | …" at bounding box center [226, 58] width 142 height 7
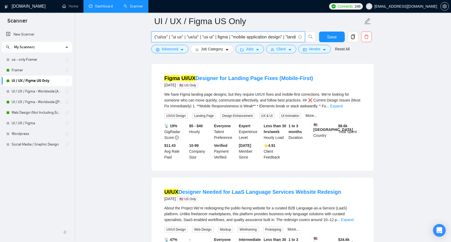
scroll to position [834, 0]
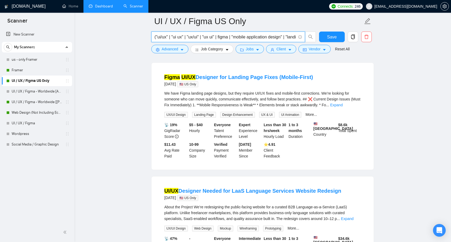
click at [201, 36] on input "("ui/ux" | "ui ux" | "ux/ui" | "ux ui" | figma | "mobile application design" | …" at bounding box center [226, 37] width 142 height 7
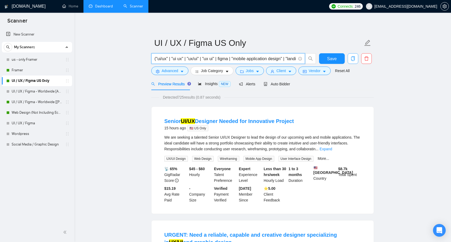
scroll to position [0, 0]
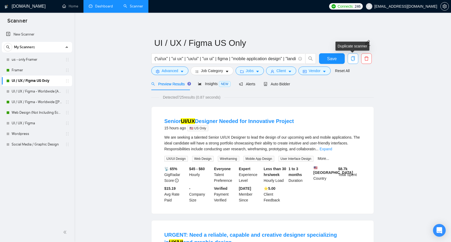
click at [354, 60] on icon "copy" at bounding box center [353, 58] width 5 height 5
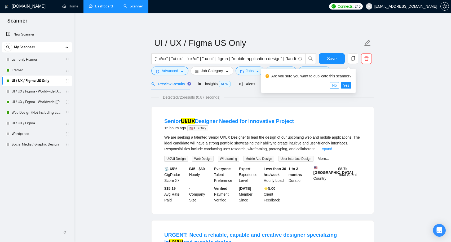
click at [337, 85] on span "No" at bounding box center [334, 85] width 5 height 6
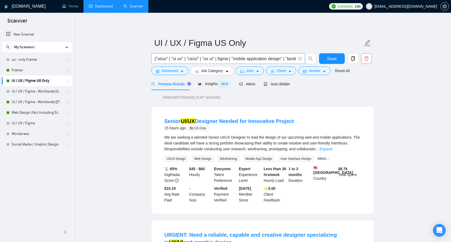
click at [259, 60] on input "("ui/ux" | "ui ux" | "ux/ui" | "ux ui" | figma | "mobile application design" | …" at bounding box center [226, 58] width 142 height 7
click at [42, 90] on link "UI / UX / Figma - Worldwide [Anya]" at bounding box center [37, 91] width 50 height 11
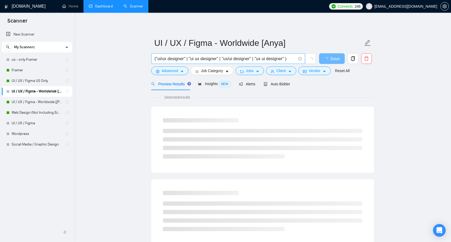
click at [204, 59] on input "("ui/ux designer" | "ui ux designer" | "ux/ui designer" | "ux ui designer" )" at bounding box center [226, 58] width 142 height 7
paste input "" | "ui ux" | "ux/ui" | "ux ui" | figma | "mobile application design" | "landin…"
type input "("ui/ux" | "ui ux" | "ux/ui" | "ux ui" | figma | "mobile application design" | …"
click at [291, 71] on icon "caret-down" at bounding box center [290, 72] width 4 height 4
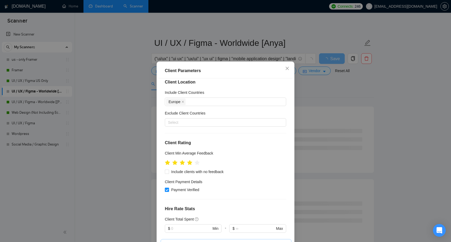
scroll to position [7, 0]
click at [209, 102] on div "Europe" at bounding box center [222, 100] width 113 height 7
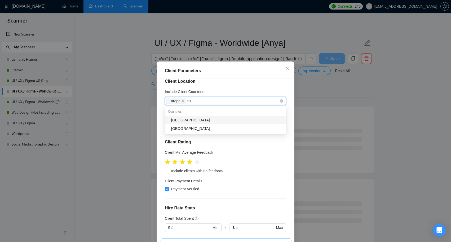
type input "aus"
click at [203, 118] on div "[GEOGRAPHIC_DATA]" at bounding box center [227, 120] width 112 height 6
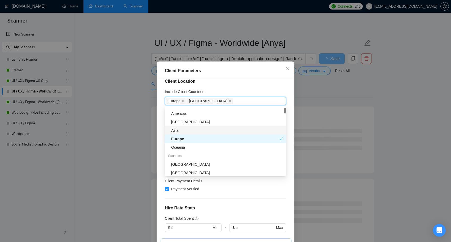
scroll to position [17, 0]
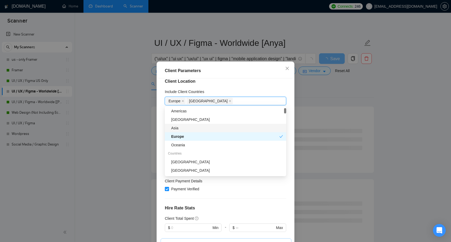
click at [192, 130] on div "Asia" at bounding box center [227, 128] width 112 height 6
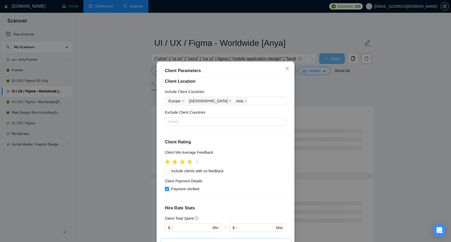
click at [223, 90] on div "Include Client Countries" at bounding box center [225, 93] width 121 height 8
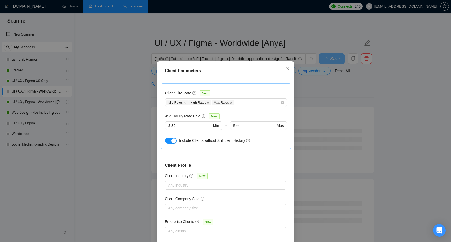
scroll to position [161, 0]
click at [183, 124] on input "30" at bounding box center [192, 126] width 40 height 6
type input "3"
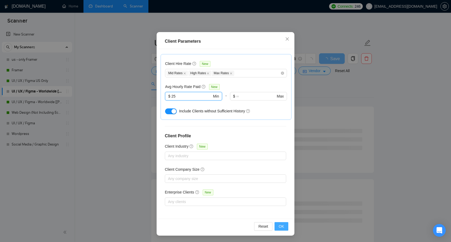
scroll to position [29, 0]
type input "25"
click at [283, 226] on span "OK" at bounding box center [281, 226] width 5 height 6
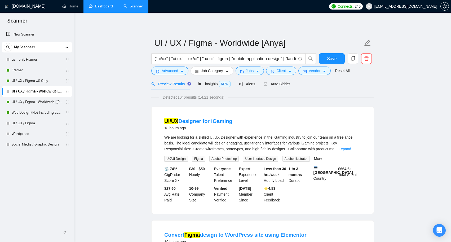
scroll to position [0, 0]
click at [183, 70] on icon "caret-down" at bounding box center [182, 72] width 4 height 4
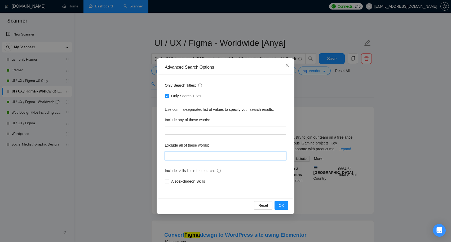
click at [204, 158] on input "text" at bounding box center [225, 156] width 121 height 8
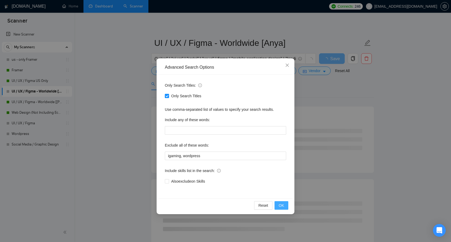
click at [282, 207] on span "OK" at bounding box center [281, 206] width 5 height 6
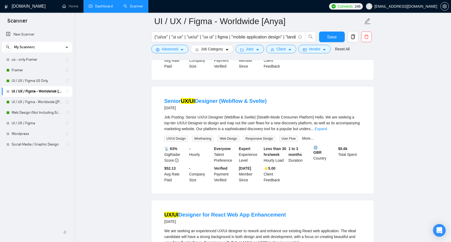
scroll to position [481, 0]
click at [183, 48] on icon "caret-down" at bounding box center [182, 50] width 4 height 4
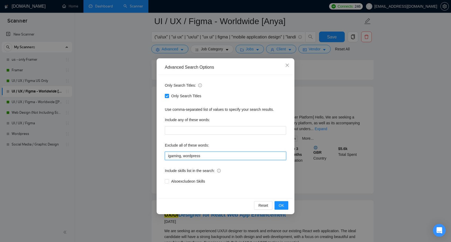
click at [218, 156] on input "igaming, wordpress" at bounding box center [225, 156] width 121 height 8
type input "igaming, wordpress, webflow"
click at [280, 205] on span "OK" at bounding box center [281, 206] width 5 height 6
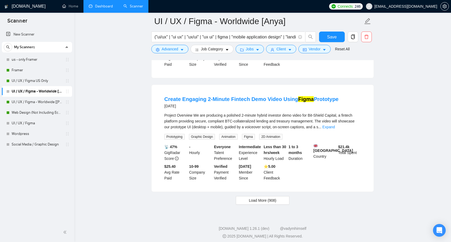
scroll to position [1046, 0]
click at [260, 203] on span "Load More (908)" at bounding box center [263, 200] width 28 height 6
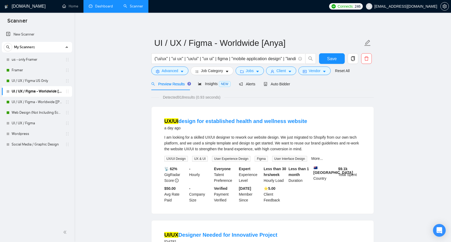
scroll to position [0, 0]
click at [208, 86] on span "Insights NEW" at bounding box center [214, 84] width 32 height 4
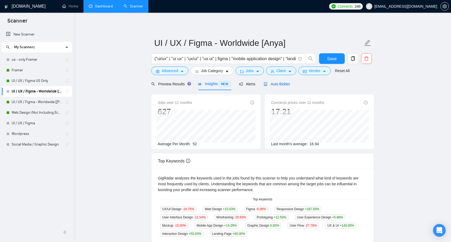
click at [276, 85] on span "Auto Bidder" at bounding box center [277, 84] width 26 height 4
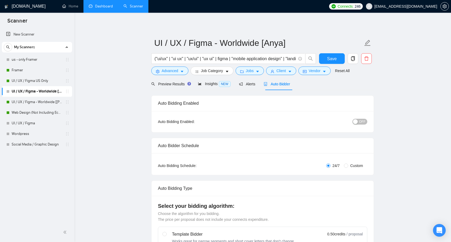
radio input "false"
radio input "true"
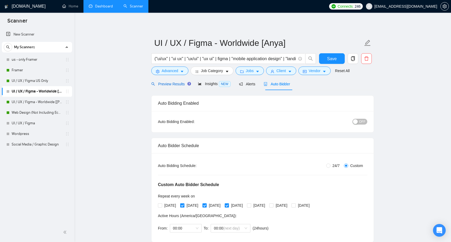
click at [181, 82] on span "Preview Results" at bounding box center [170, 84] width 38 height 4
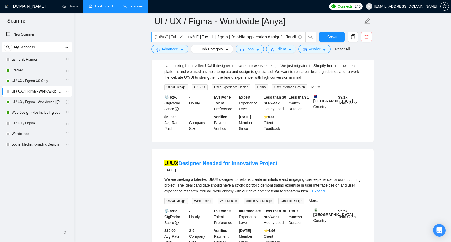
scroll to position [76, 0]
click at [266, 37] on input "("ui/ux" | "ui ux" | "ux/ui" | "ux ui" | figma | "mobile application design" | …" at bounding box center [226, 37] width 142 height 7
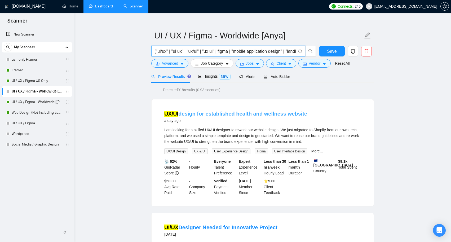
scroll to position [9, 0]
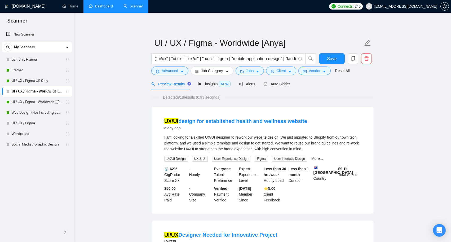
scroll to position [0, 0]
click at [226, 59] on input "("ui/ux" | "ui ux" | "ux/ui" | "ux ui" | figma | "mobile application design" | …" at bounding box center [226, 58] width 142 height 7
type input "("ui/ux" | "ui ux" | "ux/ui" | "ux ui" | "mobile application design" | "landing…"
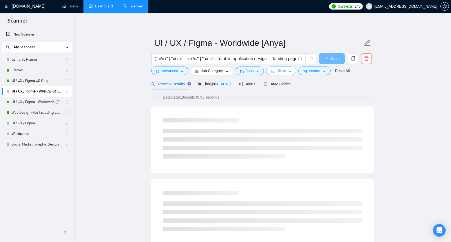
click at [292, 71] on icon "caret-down" at bounding box center [290, 72] width 4 height 4
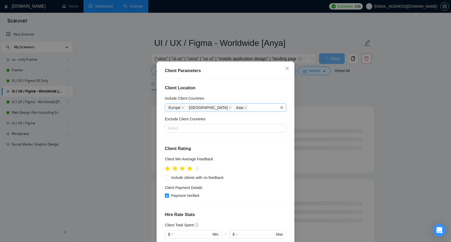
click at [233, 109] on div "[GEOGRAPHIC_DATA] [GEOGRAPHIC_DATA] [GEOGRAPHIC_DATA]" at bounding box center [222, 107] width 113 height 7
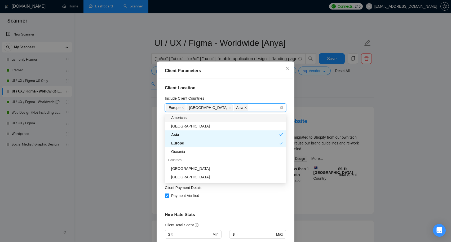
click at [244, 108] on icon "close" at bounding box center [245, 107] width 3 height 3
click at [222, 108] on div "[GEOGRAPHIC_DATA] [GEOGRAPHIC_DATA]" at bounding box center [222, 107] width 113 height 7
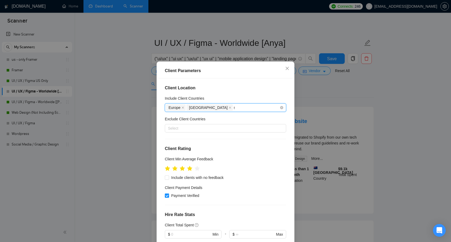
scroll to position [15, 0]
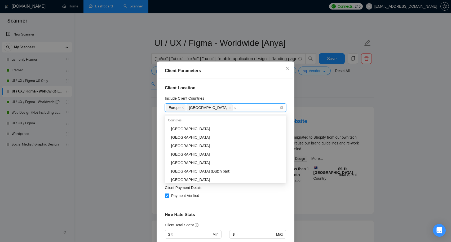
type input "sin"
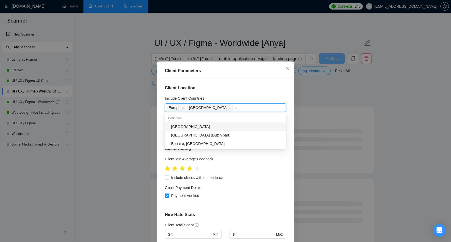
click at [191, 123] on div "[GEOGRAPHIC_DATA]" at bounding box center [225, 126] width 121 height 8
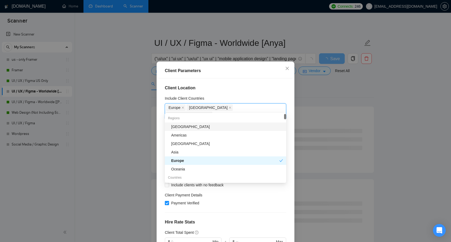
type input "Sau"
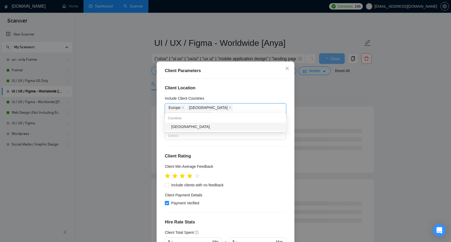
click at [206, 129] on div "[GEOGRAPHIC_DATA]" at bounding box center [227, 127] width 112 height 6
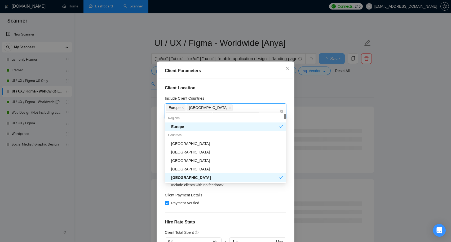
type input "Ukr"
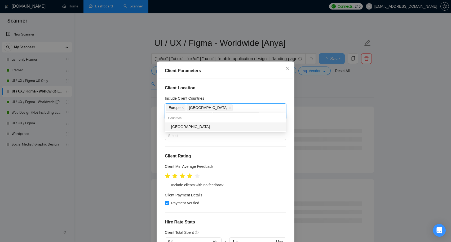
click at [212, 130] on div "[GEOGRAPHIC_DATA]" at bounding box center [225, 126] width 121 height 8
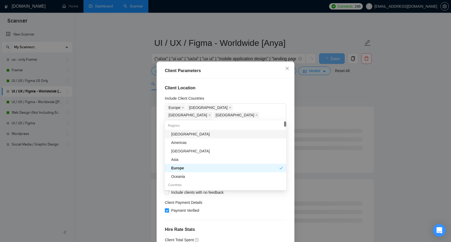
click at [234, 89] on h4 "Client Location" at bounding box center [225, 88] width 121 height 6
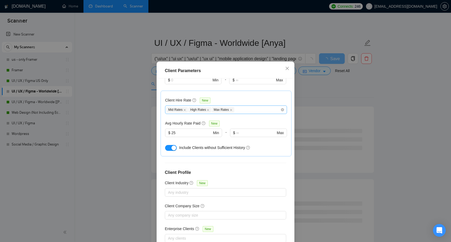
scroll to position [169, 0]
click at [288, 70] on icon "close" at bounding box center [287, 68] width 4 height 4
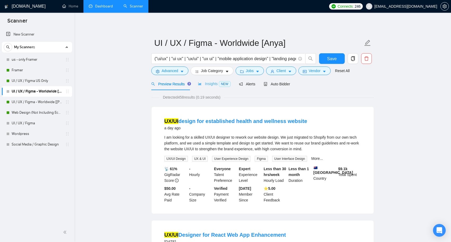
scroll to position [0, 0]
click at [215, 84] on span "Insights NEW" at bounding box center [214, 84] width 32 height 4
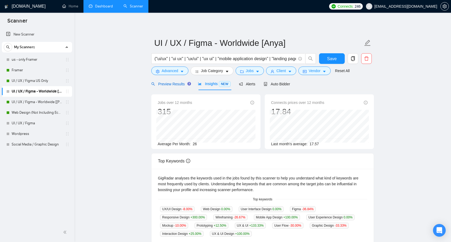
click at [178, 85] on span "Preview Results" at bounding box center [170, 84] width 38 height 4
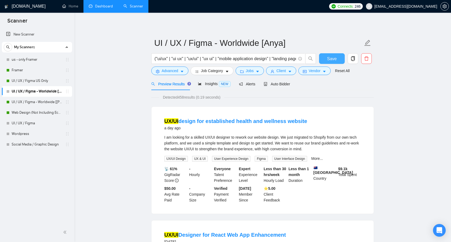
click at [339, 59] on button "Save" at bounding box center [332, 58] width 26 height 11
click at [37, 69] on link "Framer" at bounding box center [37, 70] width 50 height 11
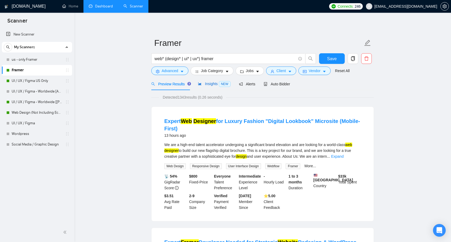
click at [208, 85] on span "Insights NEW" at bounding box center [214, 84] width 32 height 4
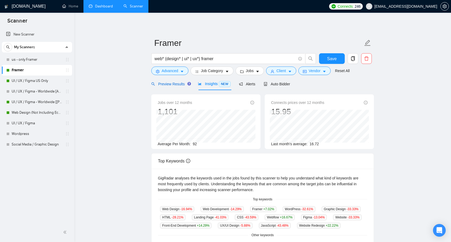
click at [168, 86] on span "Preview Results" at bounding box center [170, 84] width 38 height 4
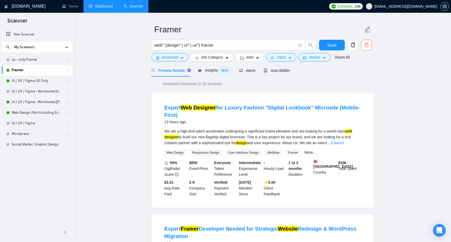
scroll to position [16, 0]
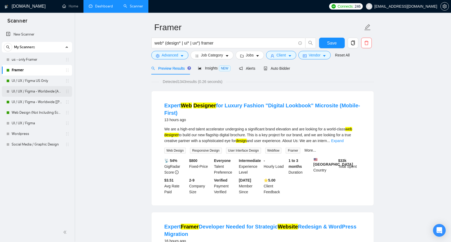
click at [41, 92] on link "UI / UX / Figma - Worldwide [Anya]" at bounding box center [37, 91] width 50 height 11
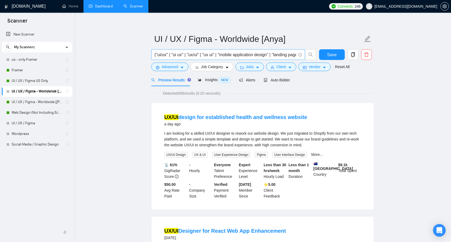
scroll to position [4, 0]
click at [279, 56] on input "("ui/ux" | "ui ux" | "ux/ui" | "ux ui" | "mobile application design" | "landing…" at bounding box center [226, 54] width 142 height 7
click at [290, 56] on input "("ui/ux" | "ui ux" | "ux/ui" | "ux ui" | "mobile application design" | "landing…" at bounding box center [226, 54] width 142 height 7
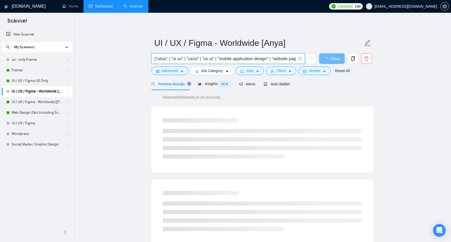
scroll to position [0, 0]
drag, startPoint x: 293, startPoint y: 59, endPoint x: 156, endPoint y: 60, distance: 137.1
click at [156, 60] on input "("ui/ux" | "ui ux" | "ux/ui" | "ux ui" | "mobile application design" | "website…" at bounding box center [226, 58] width 142 height 7
click at [168, 58] on input "("ui/ux" | "ui ux" | "ux/ui" | "ux ui")" at bounding box center [226, 58] width 142 height 7
click at [201, 59] on input "("ui/ux designer" | "ui ux" | "ux/ui" | "ux ui")" at bounding box center [226, 58] width 142 height 7
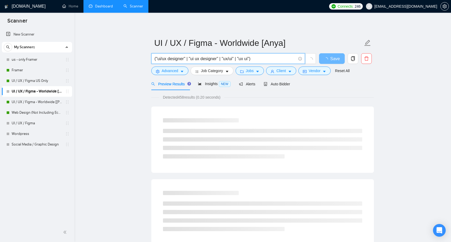
click at [235, 58] on input "("ui/ux designer" | "ui ux designer" | "ux/ui" | "ux ui")" at bounding box center [226, 58] width 142 height 7
click at [270, 56] on input "("ui/ux designer" | "ui ux designer" | "ux/ui designer" | "ux ui")" at bounding box center [226, 58] width 142 height 7
click at [293, 59] on input "("ui/ux designer" | "ui ux designer" | "ux/ui designer" | "ux ui designer")" at bounding box center [226, 58] width 142 height 7
type input "("ui/ux designer" | "ui ux designer" | "ux/ui designer" | "ux ui designer")"
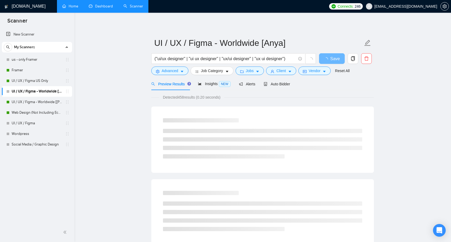
click at [76, 8] on link "Home" at bounding box center [70, 6] width 16 height 5
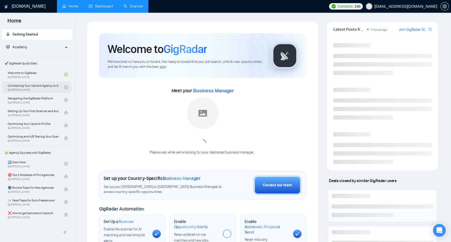
click at [44, 89] on link "Connecting Your Upwork Agency to GigRadar By [PERSON_NAME]" at bounding box center [36, 87] width 56 height 12
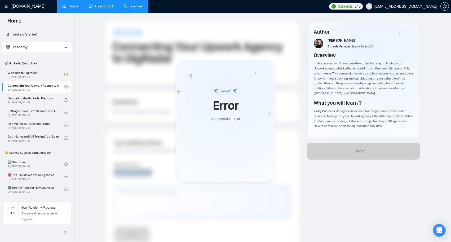
click at [190, 77] on icon "arrow-left" at bounding box center [191, 76] width 5 height 5
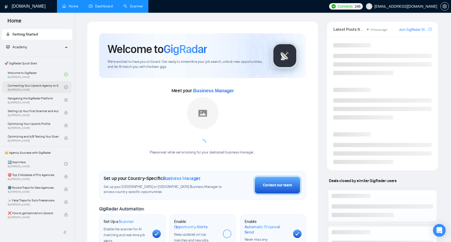
click at [41, 89] on link "Connecting Your Upwork Agency to GigRadar By [PERSON_NAME]" at bounding box center [36, 87] width 56 height 12
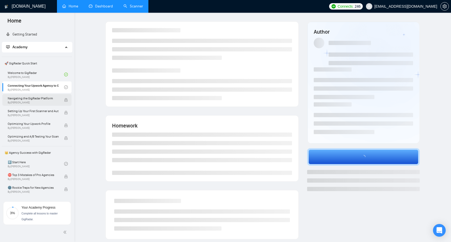
click at [39, 100] on span "Navigating the GigRadar Platform" at bounding box center [33, 98] width 51 height 5
click at [93, 8] on link "Dashboard" at bounding box center [101, 6] width 24 height 5
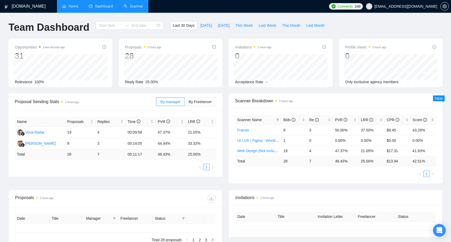
type input "[DATE]"
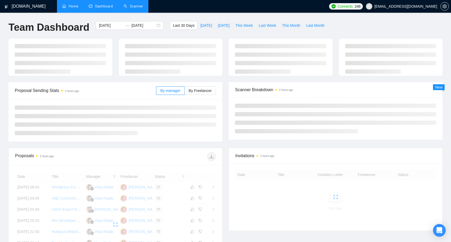
click at [136, 6] on link "Scanner" at bounding box center [134, 6] width 20 height 5
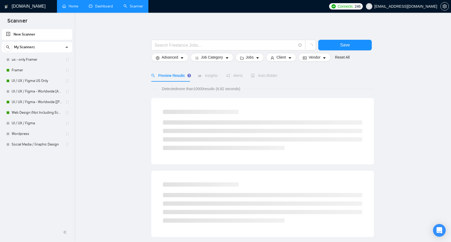
scroll to position [3, 0]
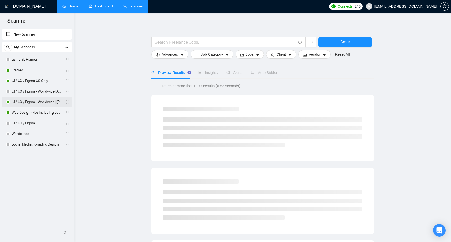
click at [43, 102] on link "UI / UX / Figma - Worldwide [[PERSON_NAME]]" at bounding box center [37, 102] width 50 height 11
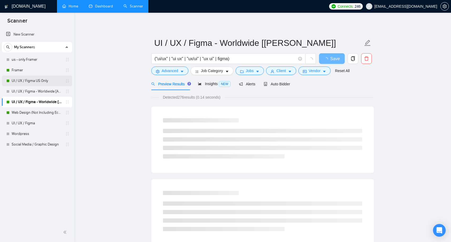
click at [43, 82] on link "UI / UX / Figma US Only" at bounding box center [37, 81] width 50 height 11
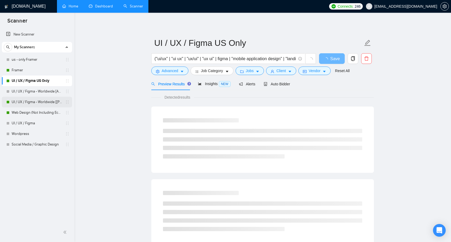
click at [59, 103] on link "UI / UX / Figma - Worldwide [[PERSON_NAME]]" at bounding box center [37, 102] width 50 height 11
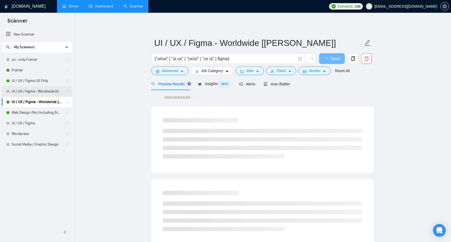
click at [55, 93] on link "UI / UX / Figma - Worldwide [Anya]" at bounding box center [37, 91] width 50 height 11
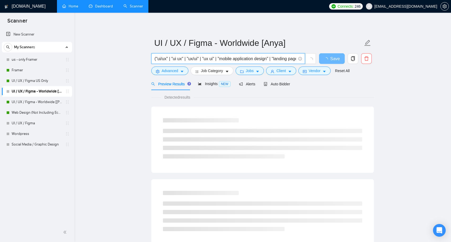
drag, startPoint x: 223, startPoint y: 59, endPoint x: 272, endPoint y: 58, distance: 49.6
click at [272, 58] on input "("ui/ux" | "ui ux" | "ux/ui" | "ux ui" | "mobile application design" | "landing…" at bounding box center [226, 58] width 142 height 7
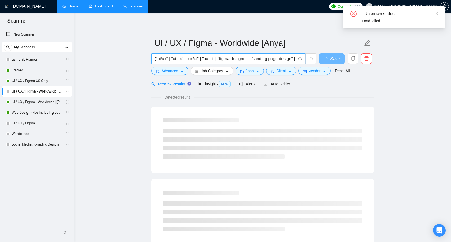
click at [226, 59] on input "("ui/ux" | "ui ux" | "ux/ui" | "ux ui" | "figma designer" | "landing page desig…" at bounding box center [226, 58] width 142 height 7
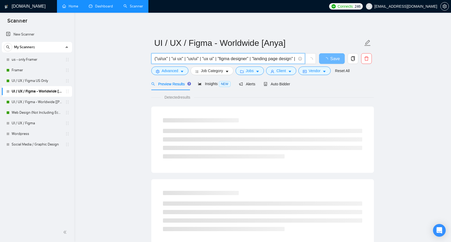
drag, startPoint x: 259, startPoint y: 59, endPoint x: 294, endPoint y: 59, distance: 35.3
click at [294, 59] on input "("ui/ux" | "ui ux" | "ux/ui" | "ux ui" | "figma designer" | "landing page desig…" at bounding box center [226, 58] width 142 height 7
type input "("ui/ux" | "ui ux" | "ux/ui" | "ux ui" | "figma designer" | "figma expert" | "w…"
